Goal: Navigation & Orientation: Go to known website

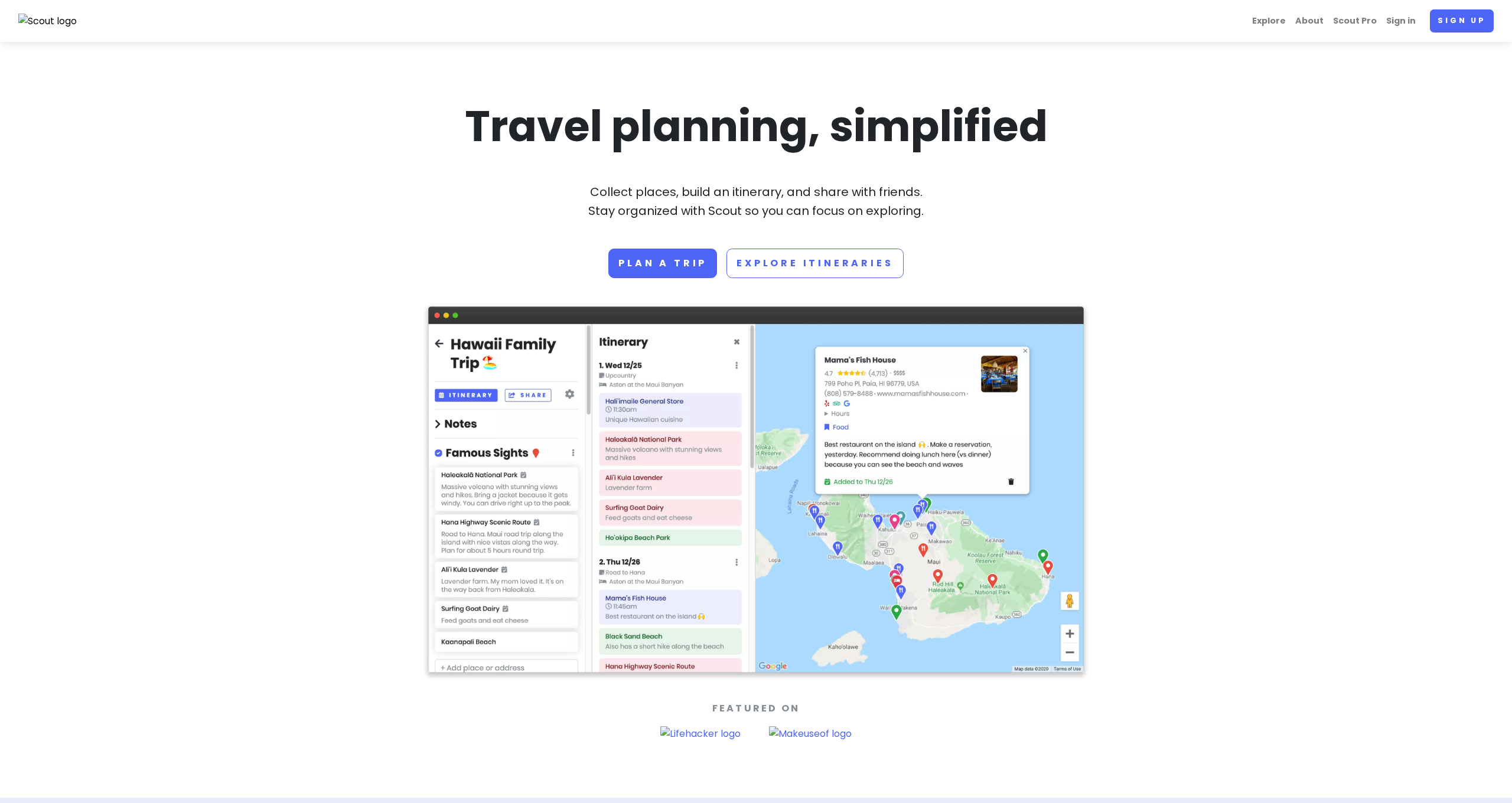
click at [1403, 20] on link "Sign in" at bounding box center [1401, 20] width 39 height 23
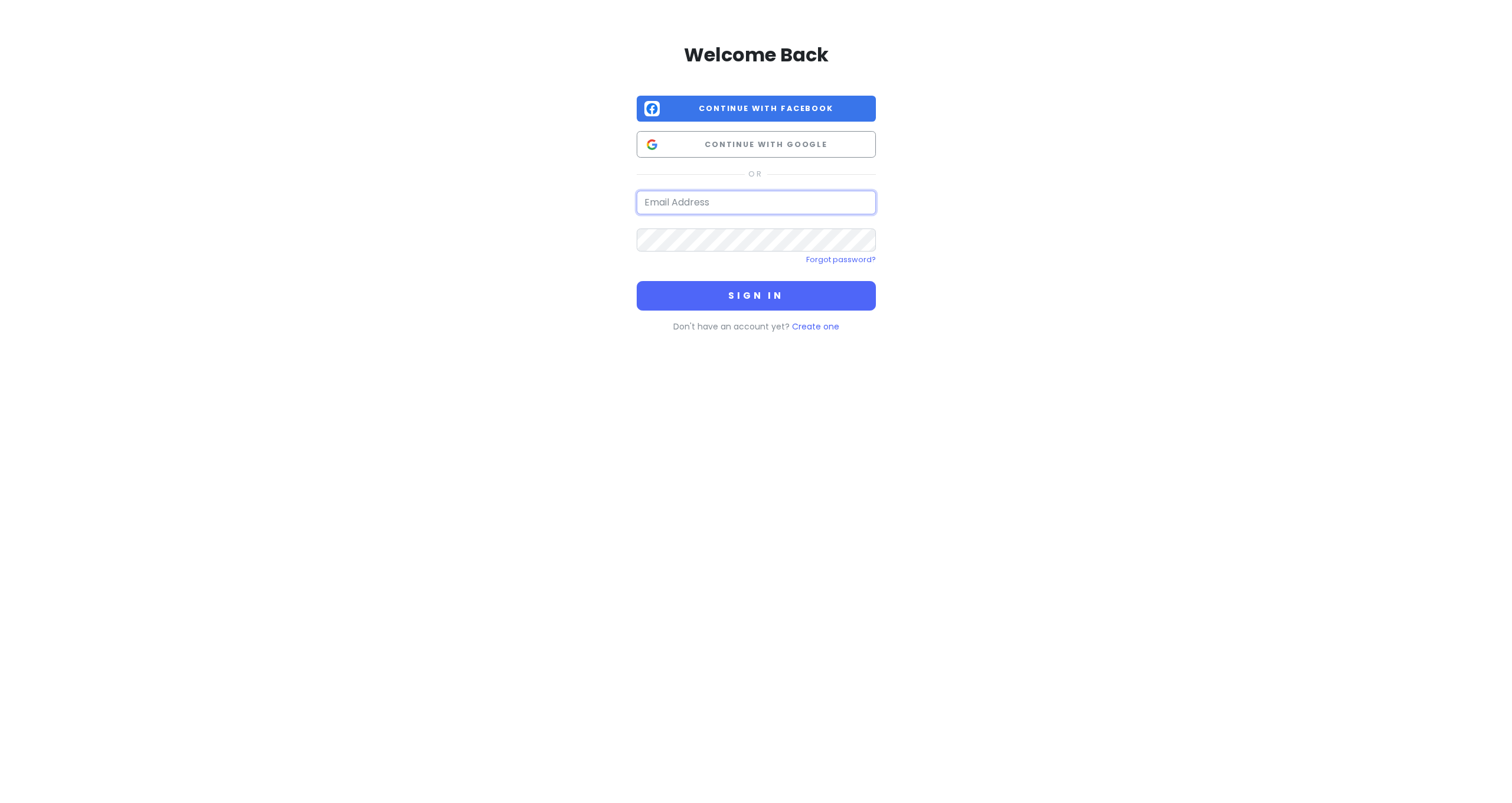
type input "[EMAIL_ADDRESS][DOMAIN_NAME]"
click at [941, 244] on div "Welcome Back Continue with Facebook Continue with Google [EMAIL_ADDRESS][DOMAIN…" at bounding box center [756, 185] width 673 height 370
click at [734, 110] on span "Continue with Facebook" at bounding box center [766, 109] width 204 height 12
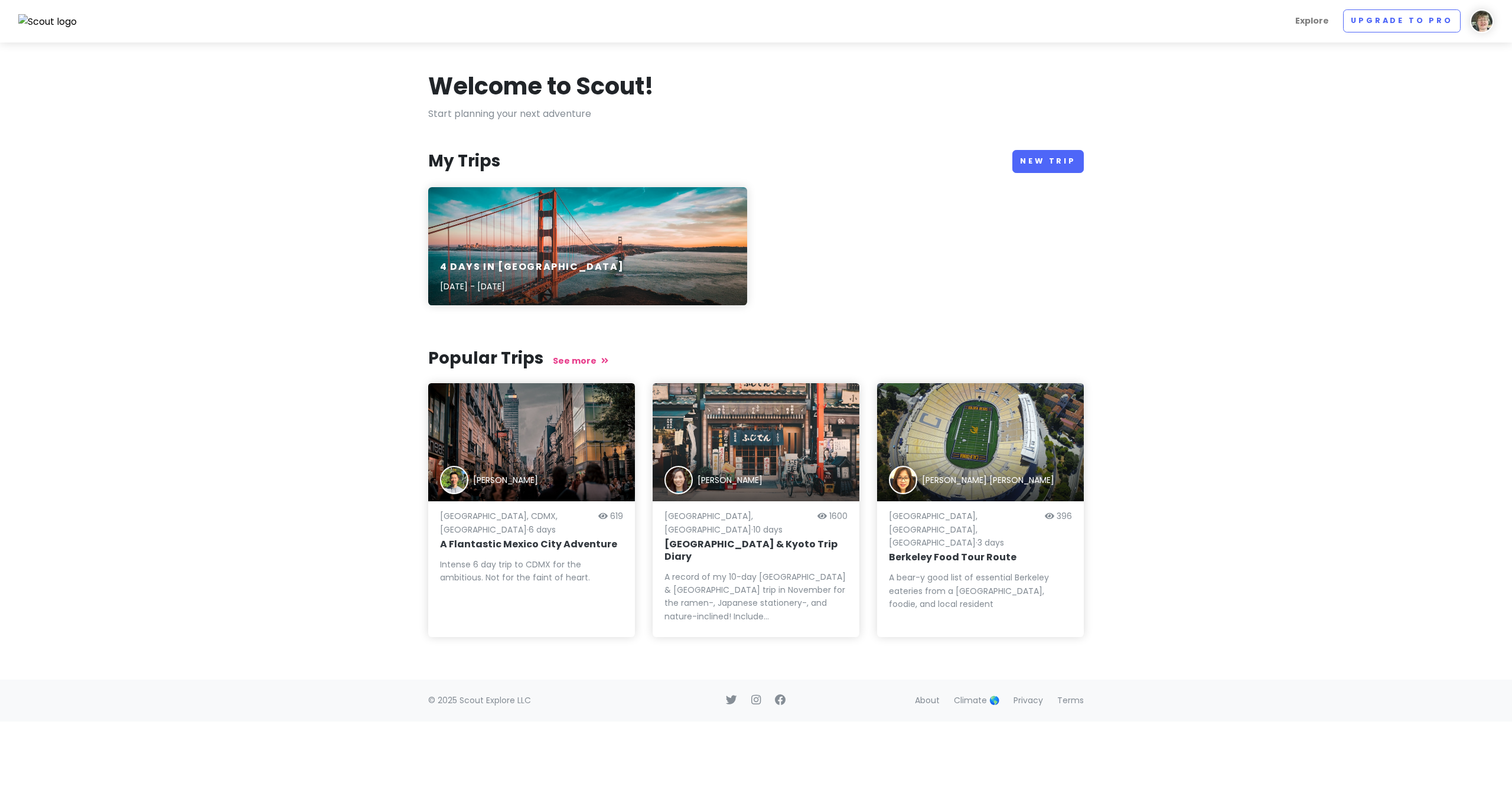
click at [1319, 20] on link "Explore" at bounding box center [1312, 20] width 43 height 23
